Goal: Check status: Check status

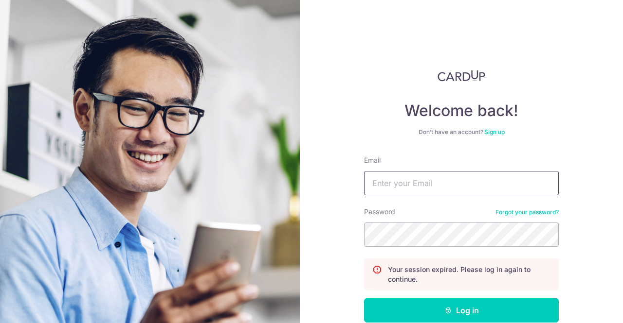
click at [411, 186] on input "Email" at bounding box center [461, 183] width 195 height 24
type input "[EMAIL_ADDRESS][DOMAIN_NAME]"
click at [364, 299] on button "Log in" at bounding box center [461, 311] width 195 height 24
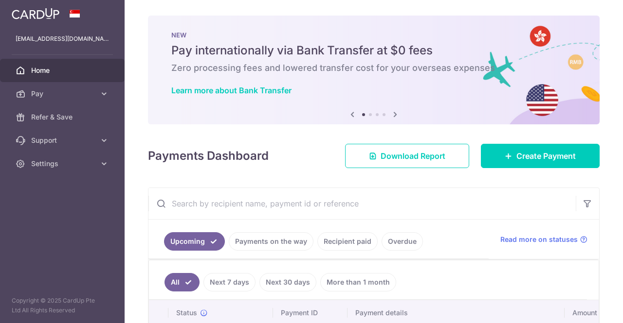
scroll to position [126, 0]
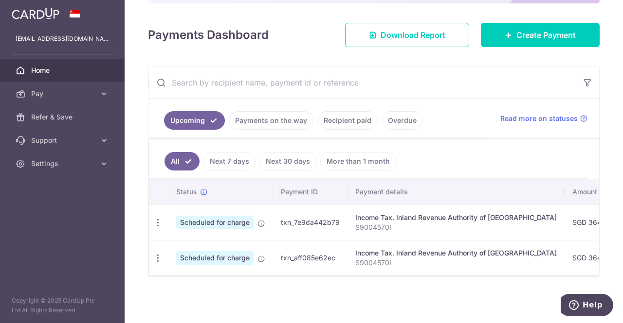
click at [285, 112] on link "Payments on the way" at bounding box center [271, 120] width 85 height 18
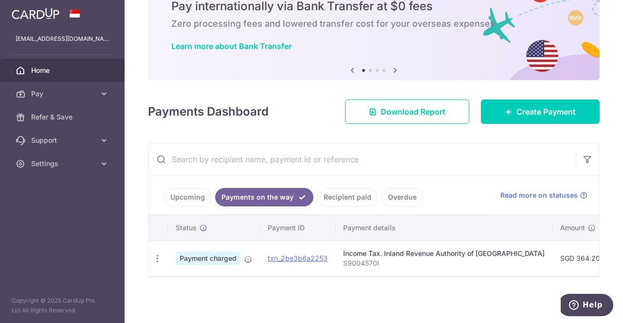
scroll to position [49, 0]
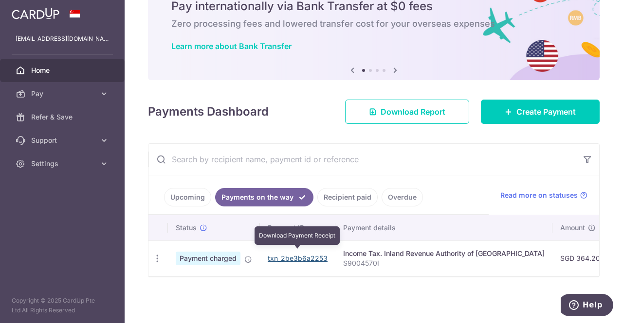
click at [297, 257] on link "txn_2be3b6a2253" at bounding box center [298, 258] width 60 height 8
